Goal: Information Seeking & Learning: Check status

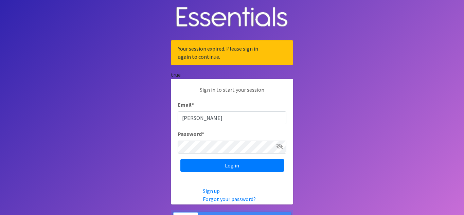
type input "[PERSON_NAME][EMAIL_ADDRESS][DOMAIN_NAME]"
click at [180, 159] on input "Log in" at bounding box center [232, 165] width 104 height 13
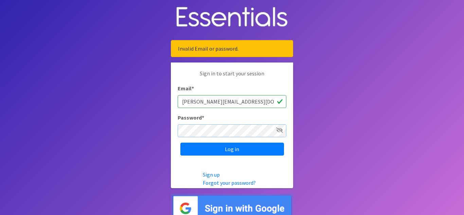
click at [180, 143] on input "Log in" at bounding box center [232, 149] width 104 height 13
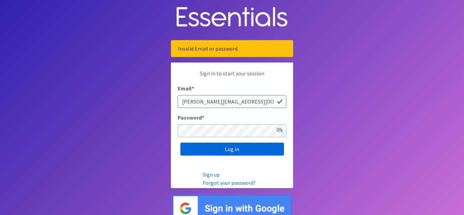
click at [180, 143] on input "Log in" at bounding box center [232, 149] width 104 height 13
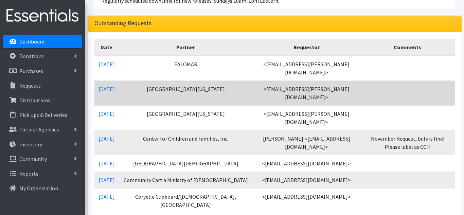
scroll to position [116, 0]
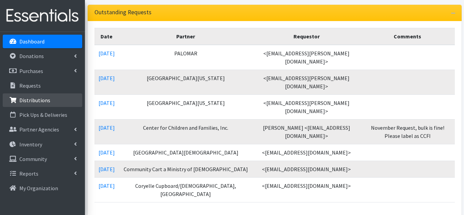
click at [38, 100] on p "Distributions" at bounding box center [34, 100] width 31 height 7
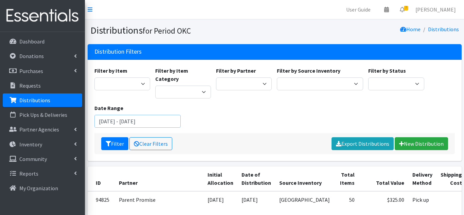
click at [174, 115] on input "[DATE] - [DATE]" at bounding box center [137, 121] width 86 height 13
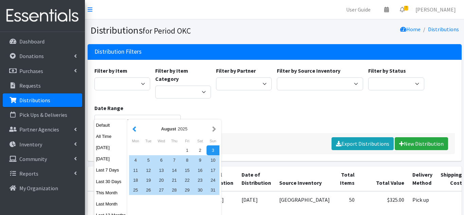
click at [134, 128] on button "button" at bounding box center [134, 129] width 7 height 8
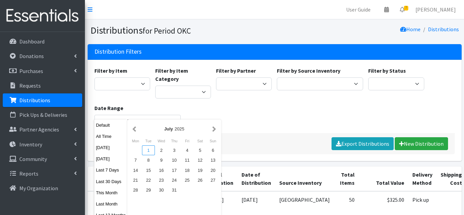
click at [153, 151] on div "1" at bounding box center [148, 150] width 13 height 10
click at [214, 127] on button "button" at bounding box center [214, 129] width 7 height 8
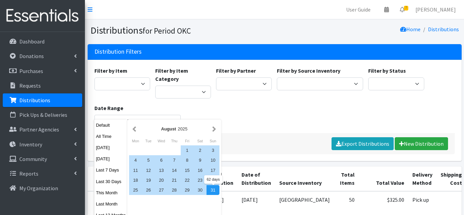
click at [215, 191] on div "31" at bounding box center [213, 190] width 13 height 10
type input "July 1, 2025 - August 31, 2025"
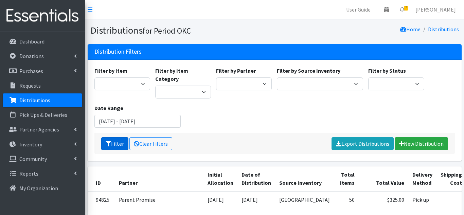
click at [110, 141] on icon "submit" at bounding box center [108, 143] width 5 height 5
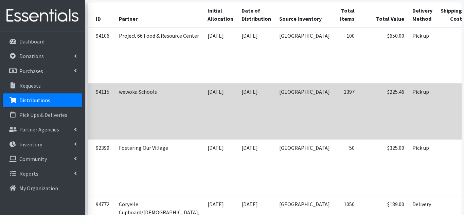
scroll to position [166, 0]
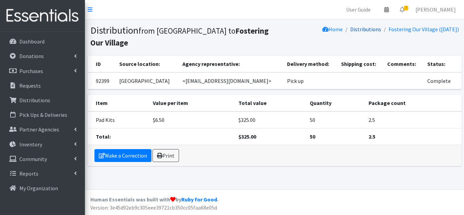
click at [366, 30] on link "Distributions" at bounding box center [365, 29] width 31 height 7
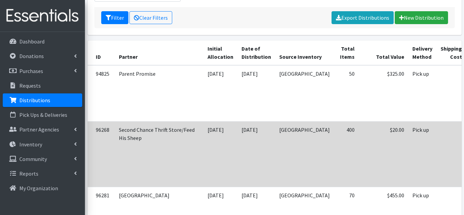
scroll to position [127, 0]
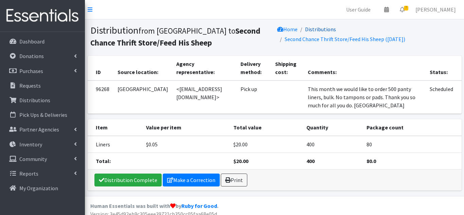
click at [323, 28] on link "Distributions" at bounding box center [320, 29] width 31 height 7
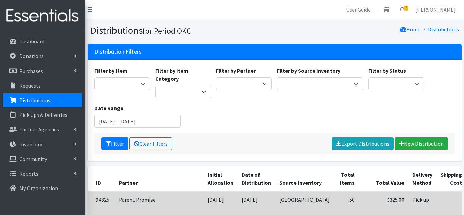
click at [408, 194] on td "Pick up" at bounding box center [422, 219] width 28 height 56
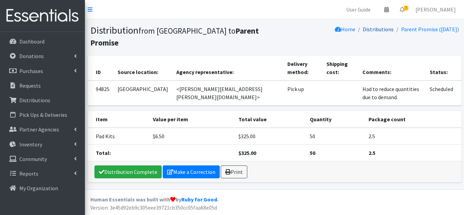
click at [377, 28] on link "Distributions" at bounding box center [378, 29] width 31 height 7
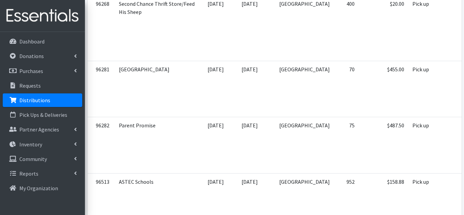
scroll to position [254, 0]
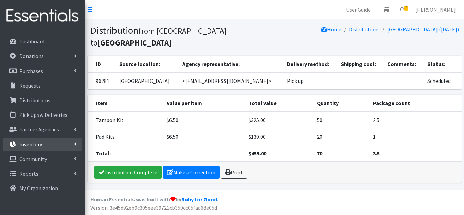
click at [76, 144] on icon at bounding box center [75, 143] width 3 height 5
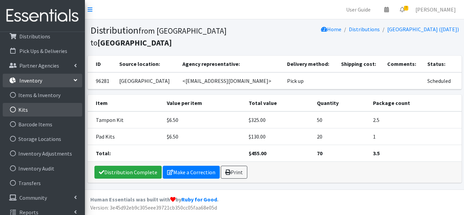
scroll to position [71, 0]
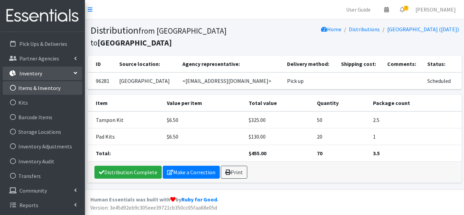
click at [28, 89] on link "Items & Inventory" at bounding box center [42, 88] width 79 height 14
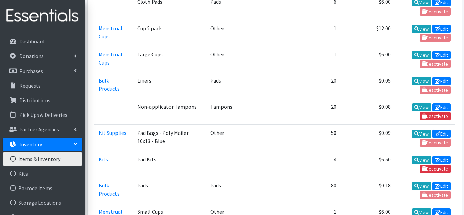
scroll to position [318, 0]
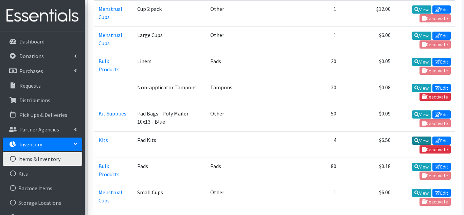
click at [420, 140] on link "View" at bounding box center [421, 141] width 19 height 8
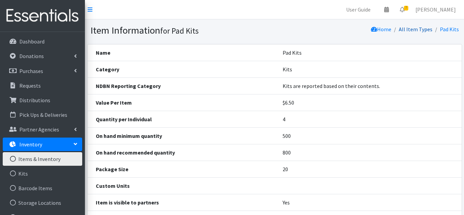
click at [425, 31] on link "All Item Types" at bounding box center [416, 29] width 34 height 7
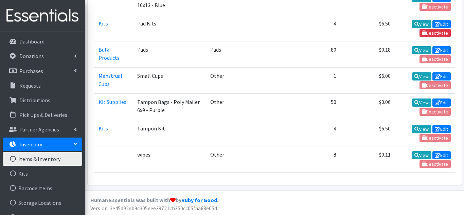
scroll to position [435, 0]
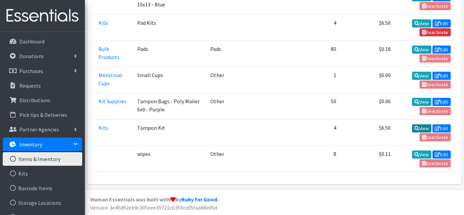
click at [421, 127] on link "View" at bounding box center [421, 128] width 19 height 8
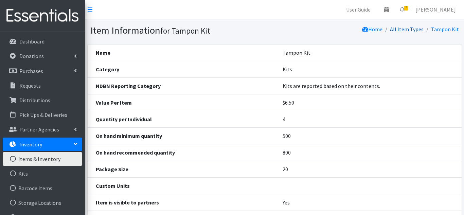
click at [411, 30] on link "All Item Types" at bounding box center [407, 29] width 34 height 7
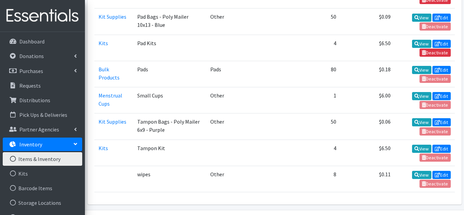
scroll to position [435, 0]
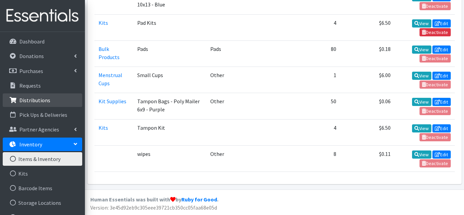
click at [24, 100] on p "Distributions" at bounding box center [34, 100] width 31 height 7
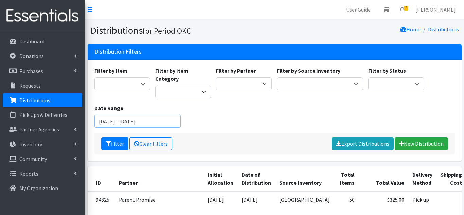
click at [138, 115] on input "August 3, 2025 - November 3, 2025" at bounding box center [137, 121] width 86 height 13
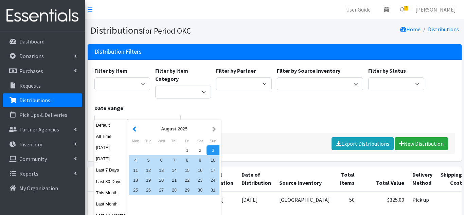
click at [136, 129] on button "button" at bounding box center [134, 129] width 7 height 8
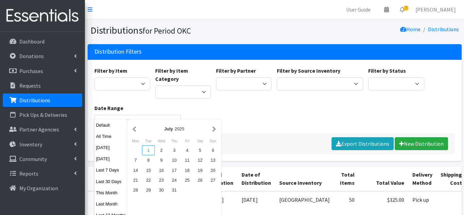
click at [147, 152] on div "1" at bounding box center [148, 150] width 13 height 10
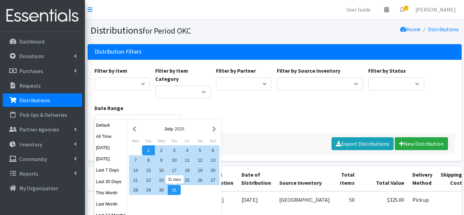
click at [177, 192] on div "31" at bounding box center [174, 190] width 13 height 10
type input "July 1, 2025 - July 31, 2025"
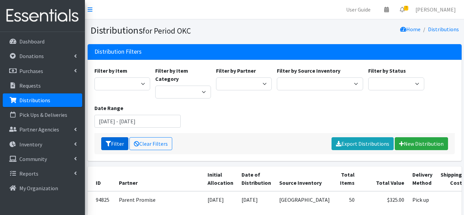
click at [110, 141] on icon "submit" at bounding box center [108, 143] width 5 height 5
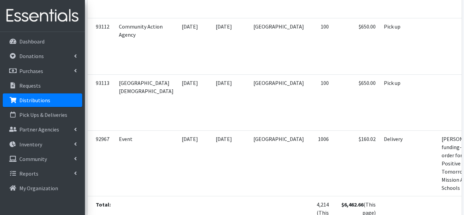
scroll to position [949, 0]
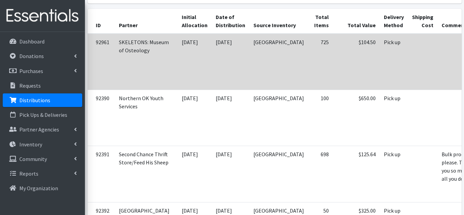
scroll to position [0, 0]
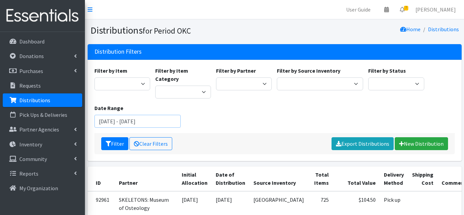
click at [158, 115] on input "July 1, 2025 - July 31, 2025" at bounding box center [137, 121] width 86 height 13
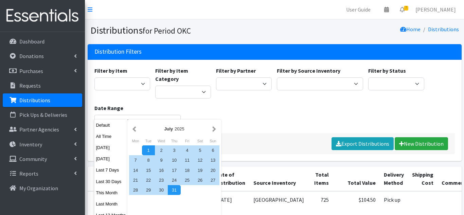
click at [230, 110] on div "Filter by Item Adult Incontinence Pads Applicator Tampons Bag Stickers Cloth Pa…" at bounding box center [274, 100] width 365 height 67
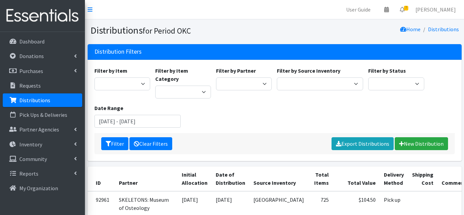
click at [156, 138] on link "Clear Filters" at bounding box center [150, 143] width 43 height 13
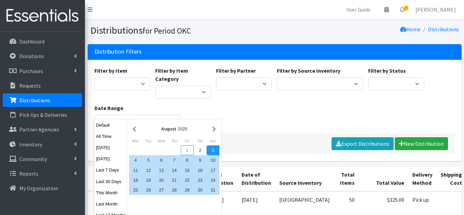
click at [189, 151] on div "1" at bounding box center [187, 150] width 13 height 10
click at [215, 193] on div "31" at bounding box center [213, 190] width 13 height 10
type input "August 1, 2025 - August 31, 2025"
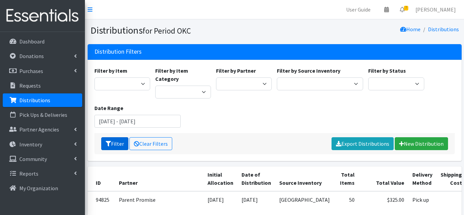
click at [112, 137] on button "Filter" at bounding box center [114, 143] width 27 height 13
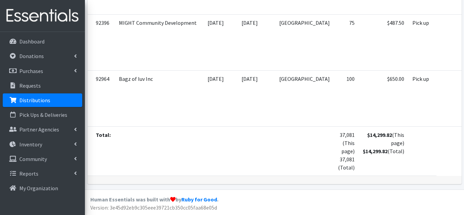
scroll to position [1994, 0]
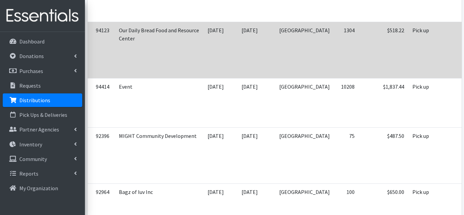
scroll to position [1762, 0]
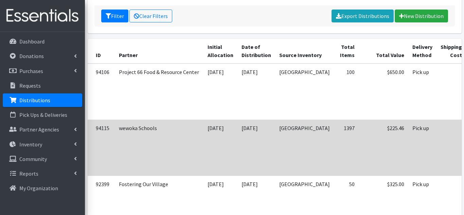
scroll to position [111, 0]
